Goal: Transaction & Acquisition: Book appointment/travel/reservation

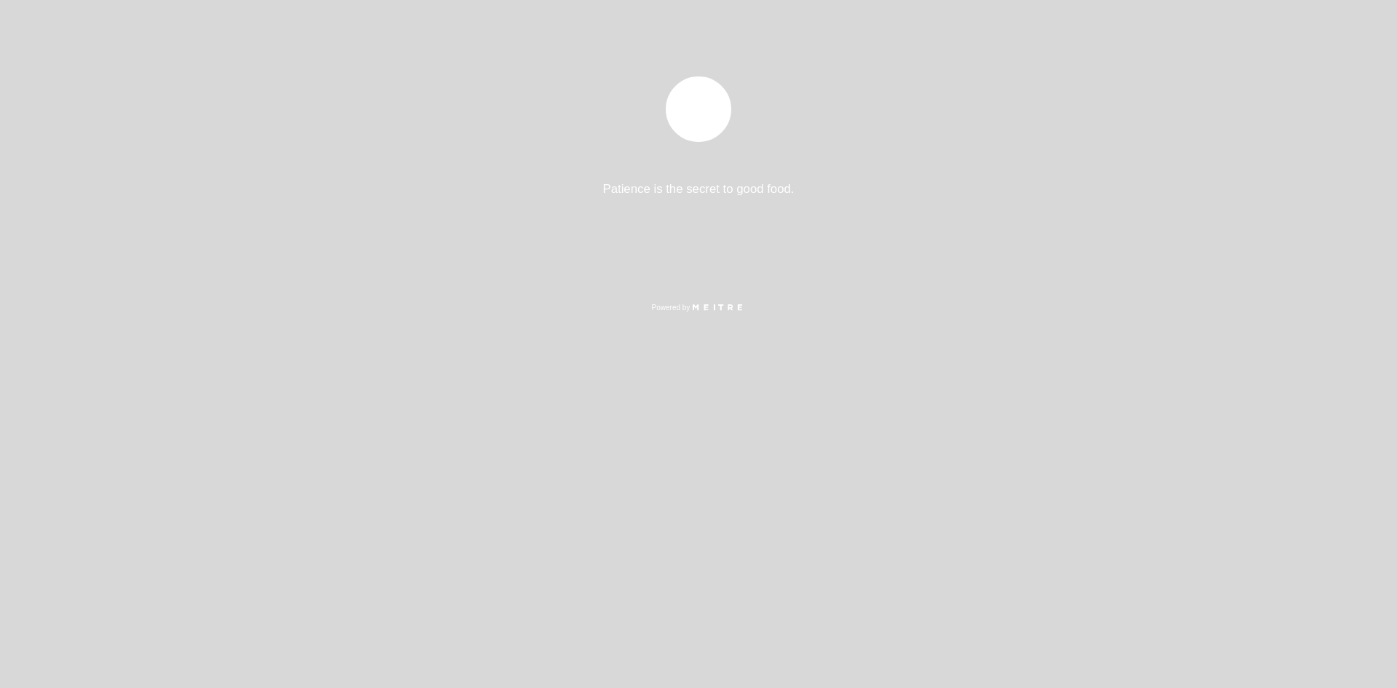
select select "pt"
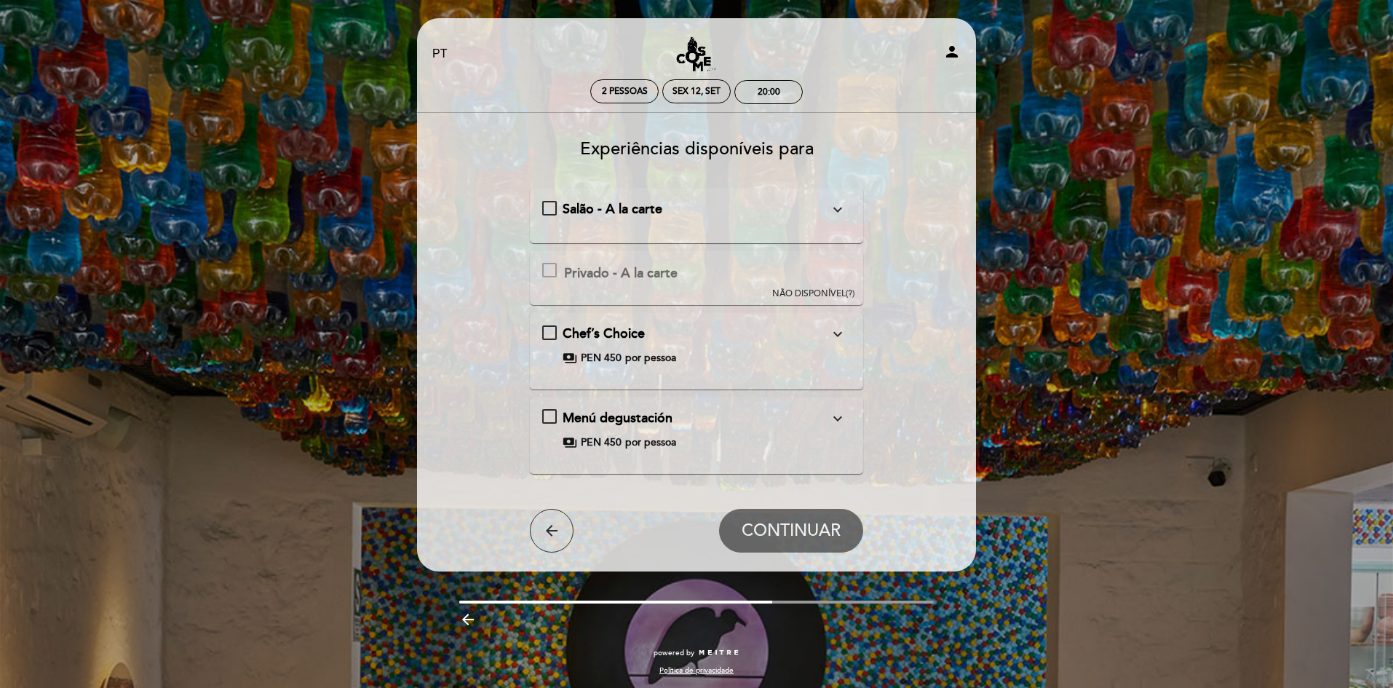
click at [755, 218] on div "Salão - A la carte expand_more" at bounding box center [695, 209] width 267 height 19
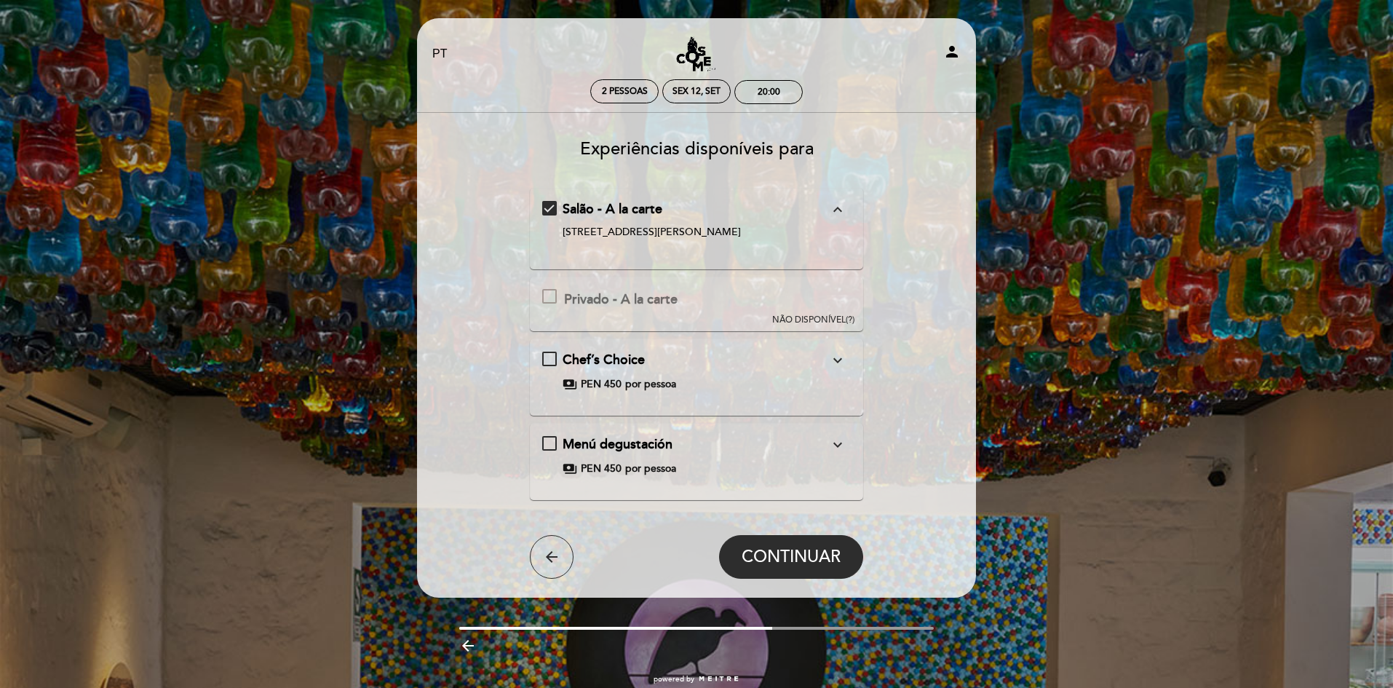
click at [792, 217] on div "Salão - A la carte expand_less" at bounding box center [695, 209] width 267 height 19
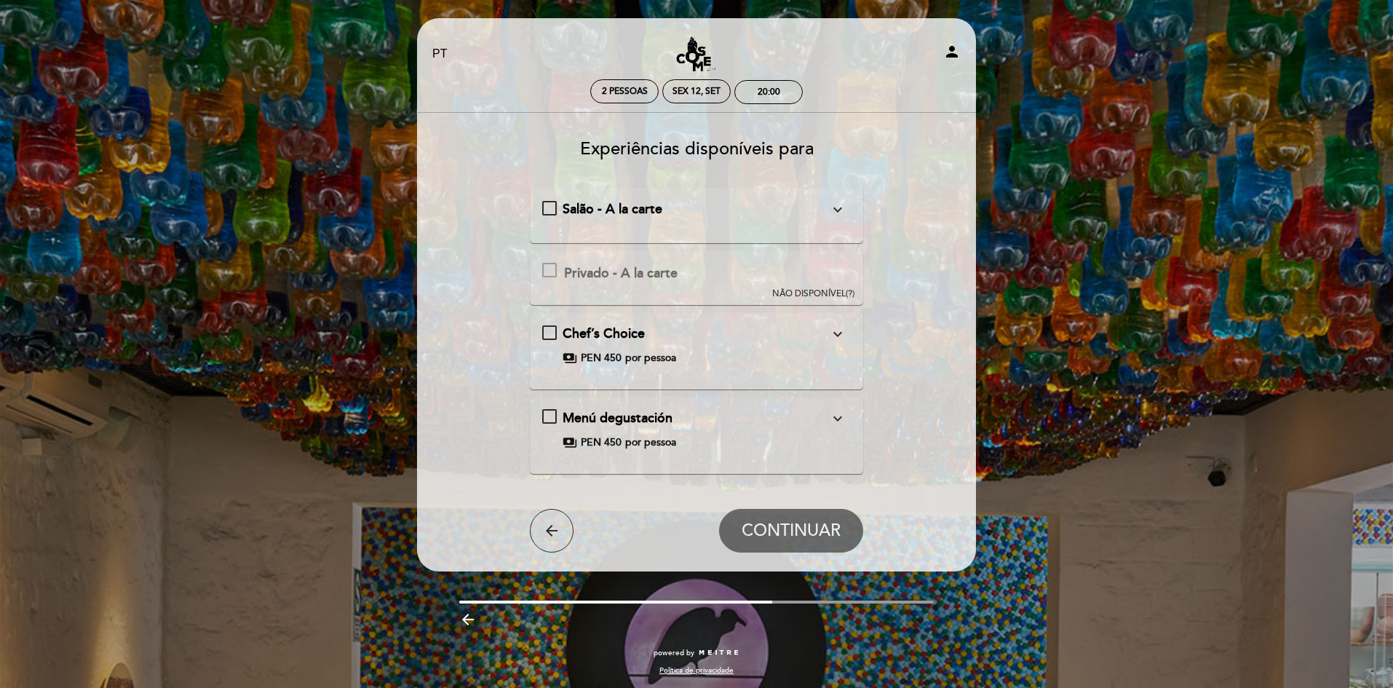
click at [746, 360] on div "payments PEN 450 por pessoa" at bounding box center [695, 358] width 267 height 15
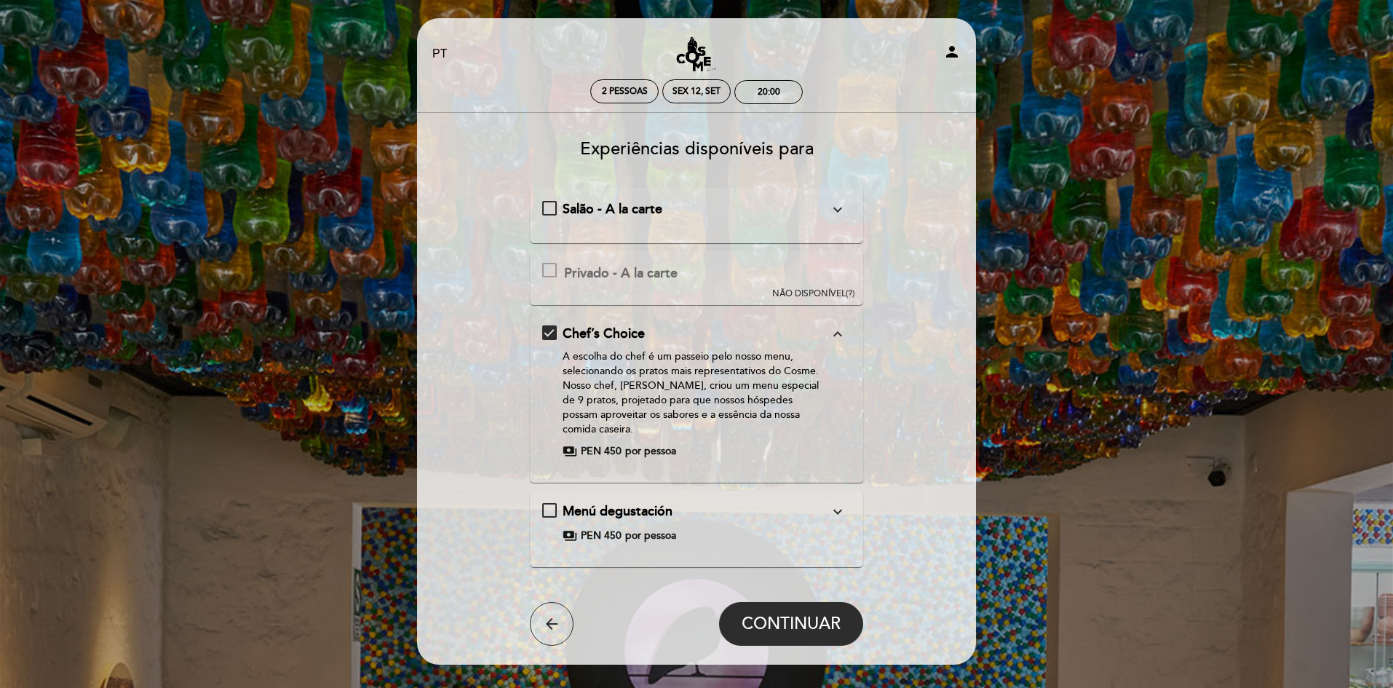
click at [817, 516] on div "Menú degustación expand_more" at bounding box center [695, 511] width 267 height 19
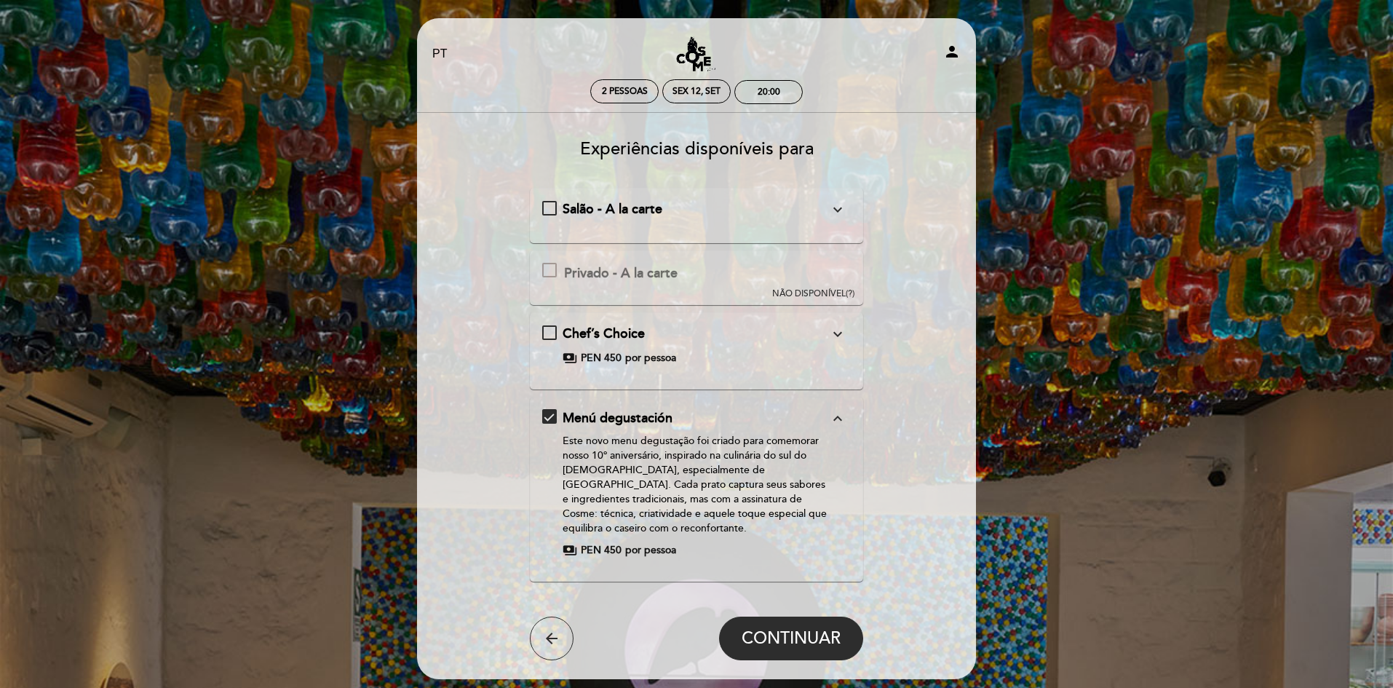
click at [839, 412] on icon "expand_less" at bounding box center [837, 418] width 17 height 17
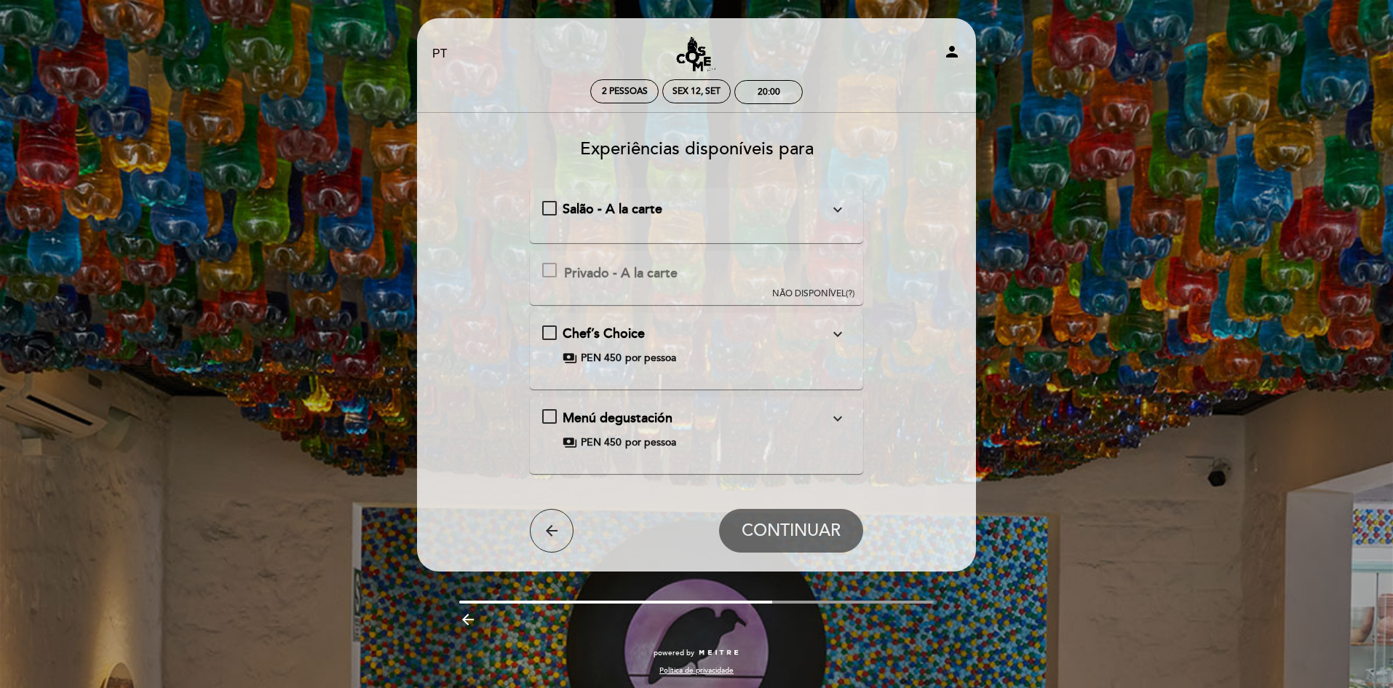
click at [797, 375] on div "Chef’s Choice expand_more A escolha do chef é um passeio pelo nosso menu, selec…" at bounding box center [696, 350] width 309 height 52
click at [829, 210] on icon "expand_more" at bounding box center [837, 209] width 17 height 17
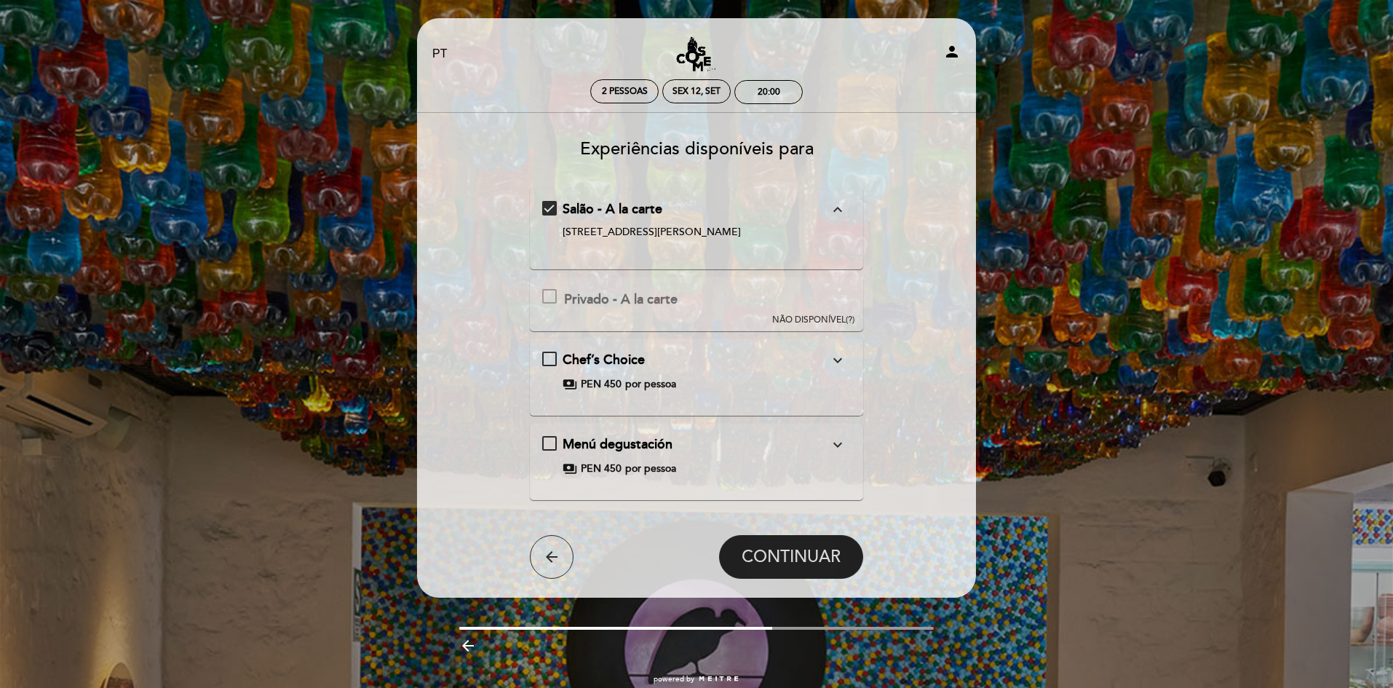
click at [795, 554] on span "CONTINUAR" at bounding box center [790, 556] width 99 height 20
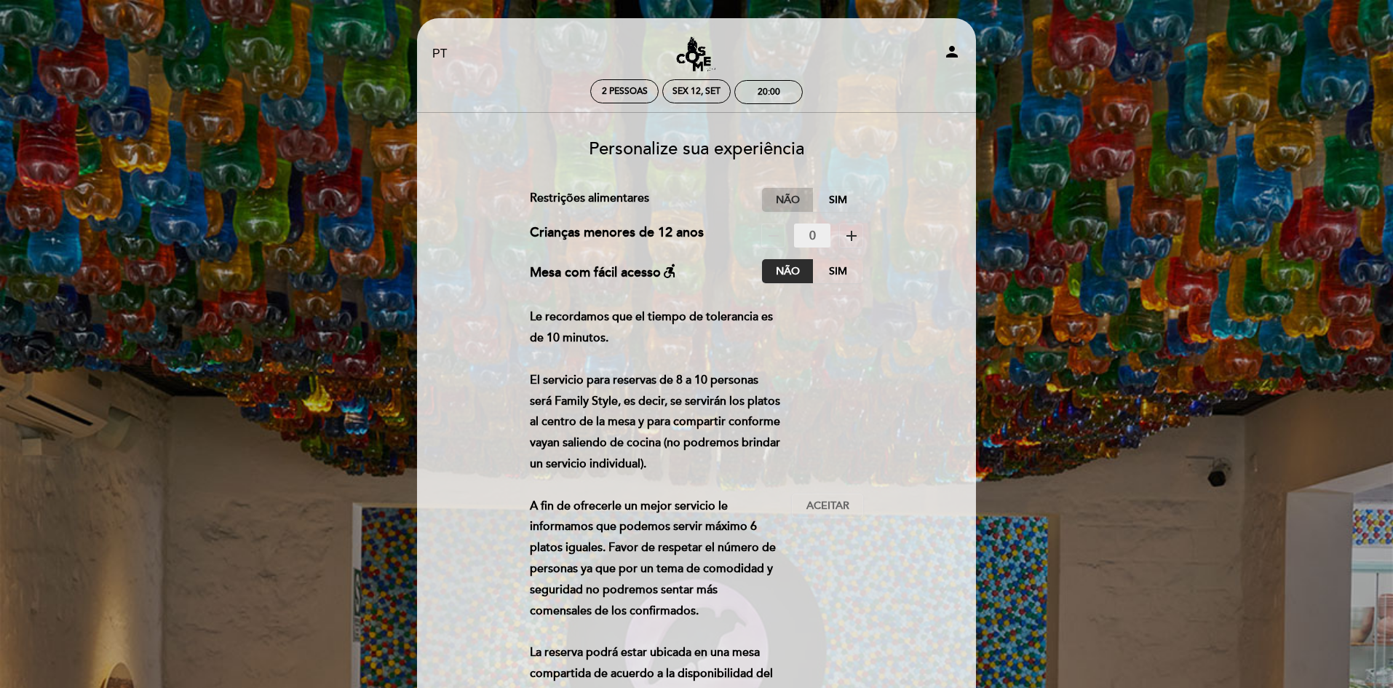
click at [792, 202] on label "Não" at bounding box center [787, 200] width 51 height 24
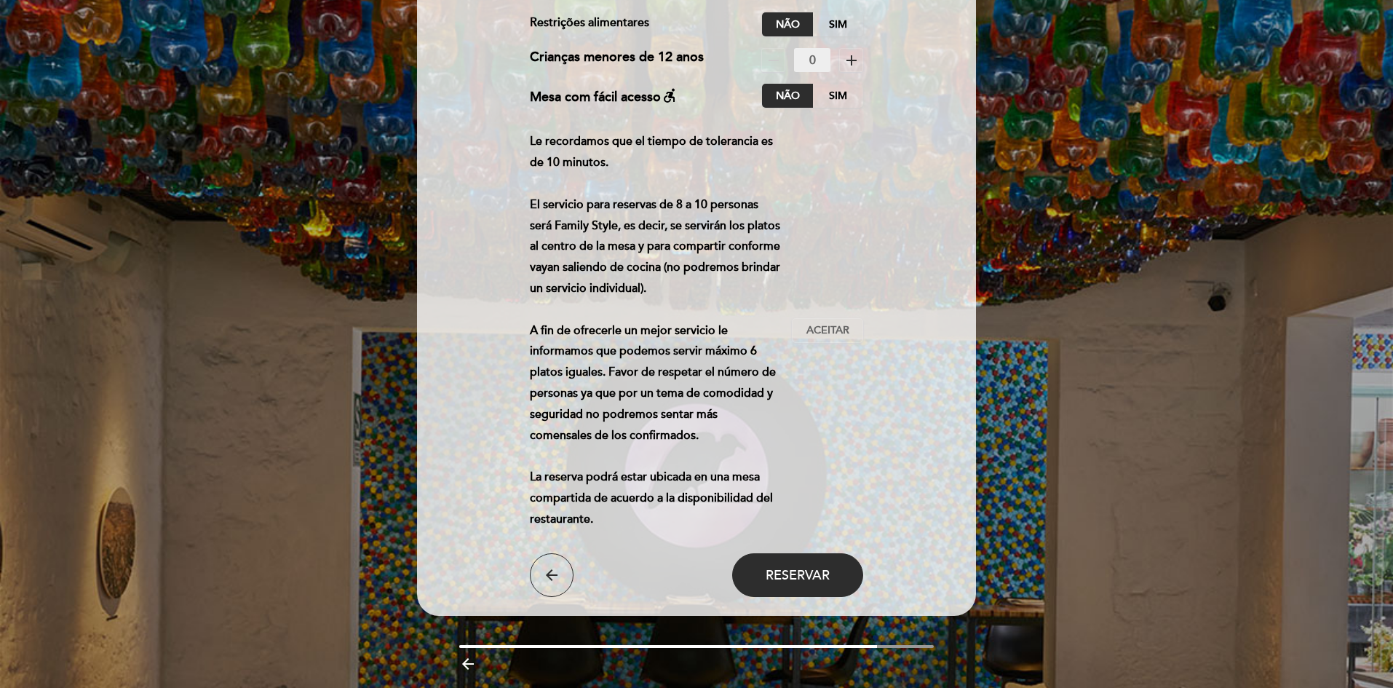
scroll to position [218, 0]
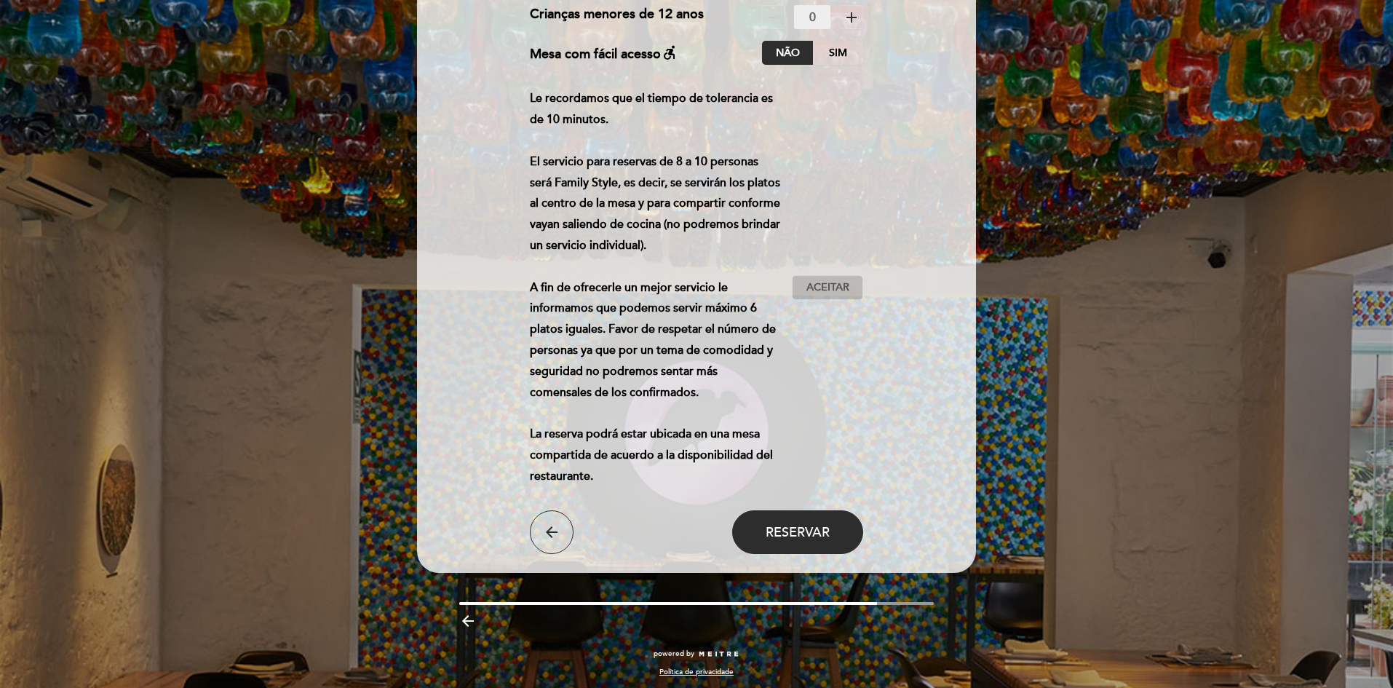
click at [825, 282] on span "Aceitar" at bounding box center [827, 287] width 43 height 15
click at [805, 538] on span "Reservar" at bounding box center [797, 532] width 64 height 16
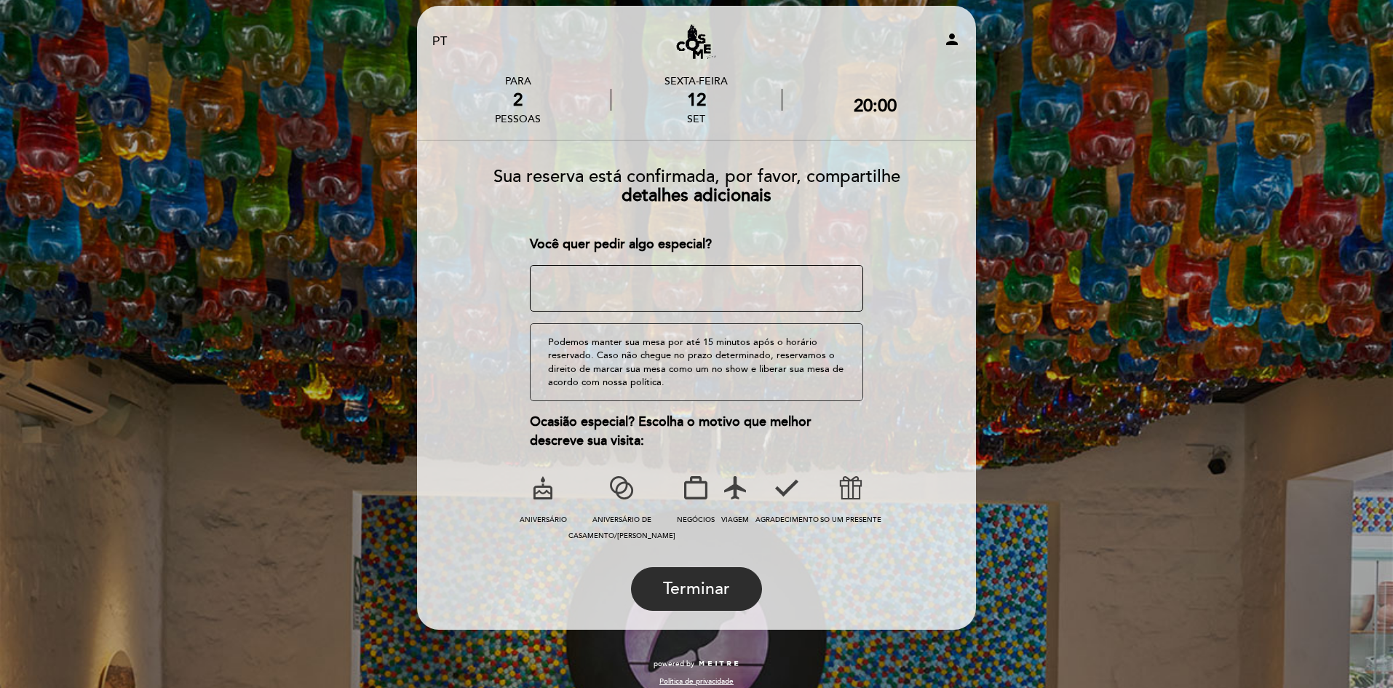
scroll to position [0, 0]
